Goal: Transaction & Acquisition: Download file/media

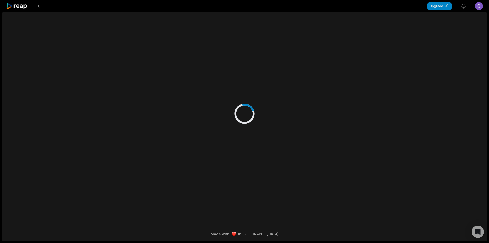
click at [23, 6] on icon at bounding box center [17, 6] width 22 height 7
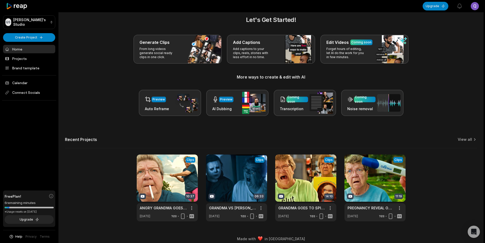
scroll to position [11, 0]
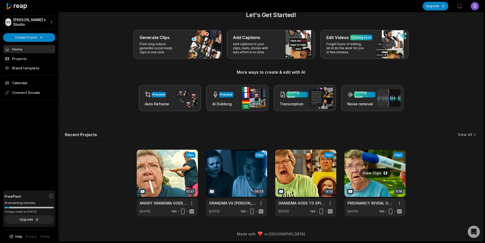
click at [236, 179] on link at bounding box center [374, 182] width 61 height 67
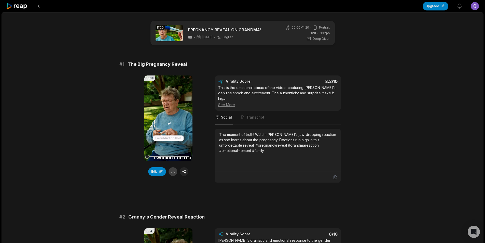
click at [173, 170] on button at bounding box center [172, 171] width 9 height 9
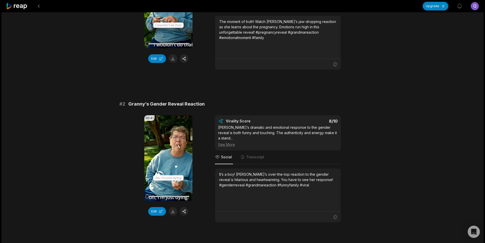
scroll to position [153, 0]
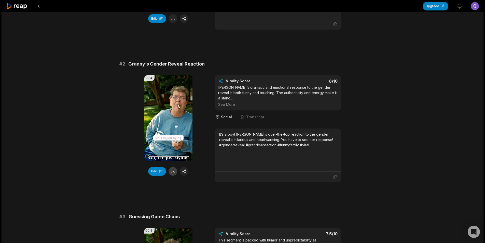
click at [169, 167] on button at bounding box center [172, 171] width 9 height 9
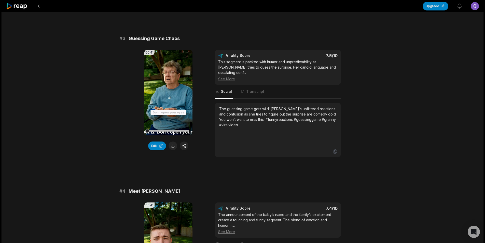
scroll to position [331, 0]
click at [171, 141] on button at bounding box center [172, 145] width 9 height 9
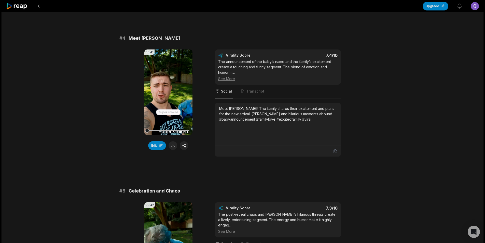
scroll to position [484, 0]
click at [173, 141] on button at bounding box center [172, 145] width 9 height 9
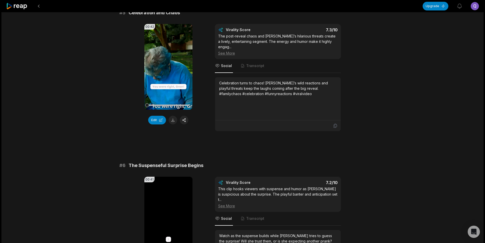
scroll to position [662, 0]
click at [173, 115] on button at bounding box center [172, 119] width 9 height 9
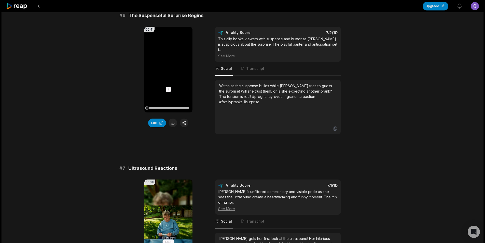
scroll to position [814, 0]
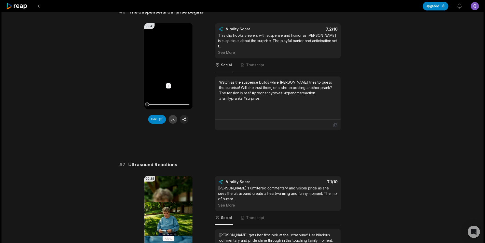
click at [174, 115] on button at bounding box center [172, 119] width 9 height 9
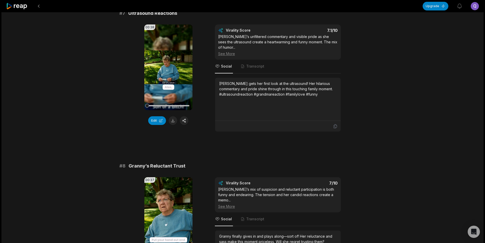
scroll to position [967, 0]
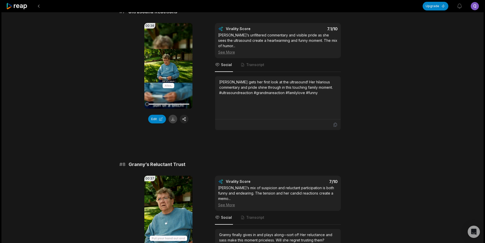
click at [174, 115] on button at bounding box center [172, 119] width 9 height 9
